Goal: Task Accomplishment & Management: Use online tool/utility

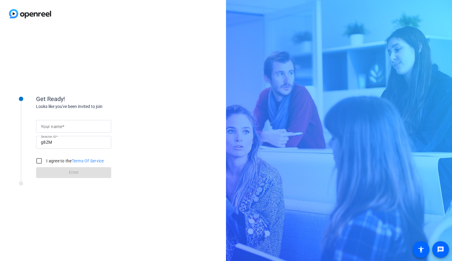
click at [78, 128] on input "Your name" at bounding box center [74, 126] width 66 height 7
type input "[PERSON_NAME]"
click at [39, 163] on input "I agree to the Terms Of Service" at bounding box center [39, 161] width 12 height 12
checkbox input "true"
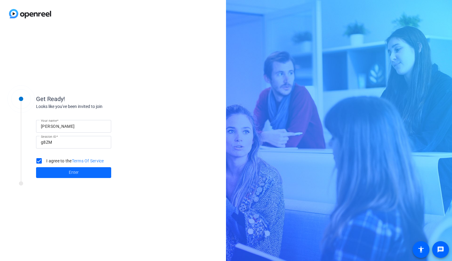
click at [78, 176] on span at bounding box center [73, 172] width 75 height 14
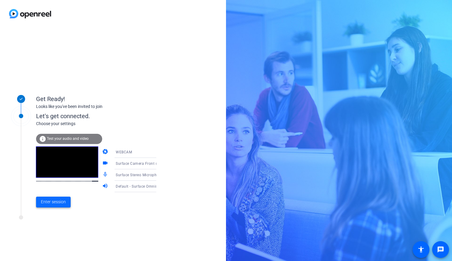
click at [63, 205] on span "Enter session" at bounding box center [53, 202] width 25 height 6
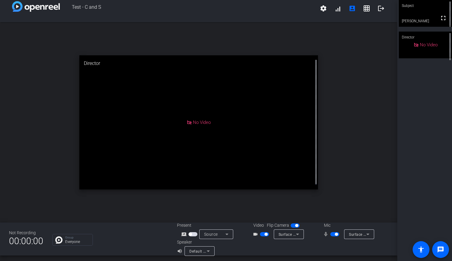
scroll to position [7, 0]
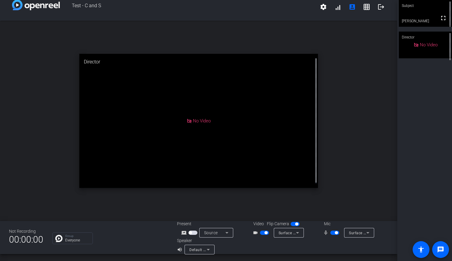
click at [331, 232] on span "button" at bounding box center [334, 233] width 9 height 4
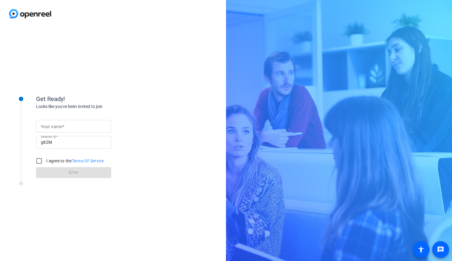
click at [75, 126] on input "Your name" at bounding box center [74, 126] width 66 height 7
type input "Alien"
click at [61, 216] on div "Get Ready! Looks like you've been invited to join Your name Alien Session ID g8…" at bounding box center [113, 144] width 226 height 234
click at [39, 159] on input "I agree to the Terms Of Service" at bounding box center [39, 161] width 12 height 12
checkbox input "true"
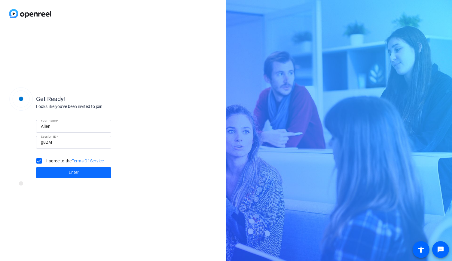
click at [77, 174] on span "Enter" at bounding box center [74, 172] width 10 height 6
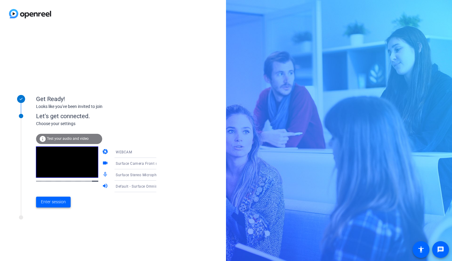
click at [60, 198] on span at bounding box center [53, 202] width 35 height 14
